Goal: Task Accomplishment & Management: Complete application form

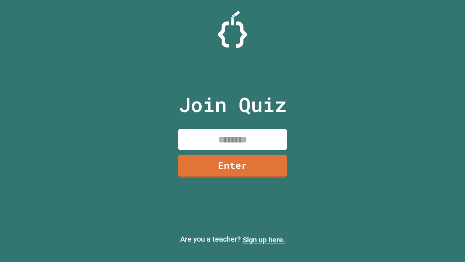
click at [264, 239] on link "Sign up here." at bounding box center [264, 239] width 43 height 9
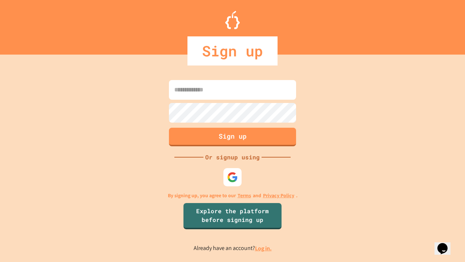
click at [264, 248] on link "Log in." at bounding box center [263, 248] width 17 height 8
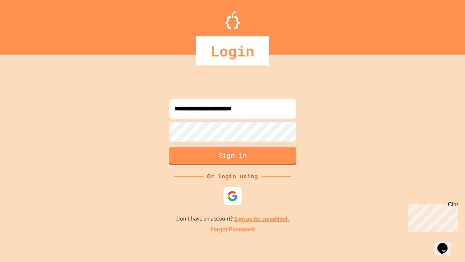
type input "**********"
